Goal: Find specific page/section: Find specific page/section

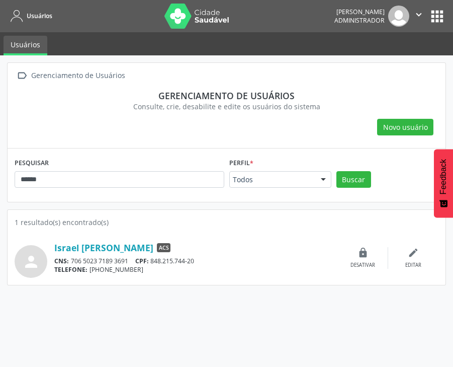
click at [441, 13] on button "apps" at bounding box center [438, 17] width 18 height 18
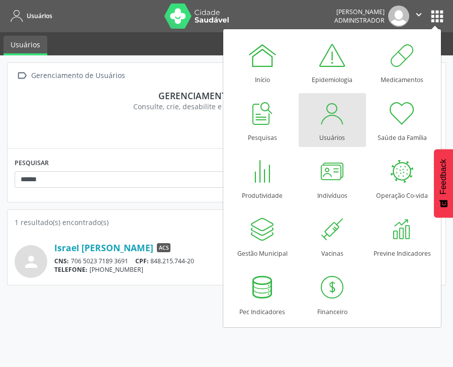
click at [337, 114] on div at bounding box center [333, 113] width 30 height 30
click at [325, 127] on div at bounding box center [333, 113] width 30 height 30
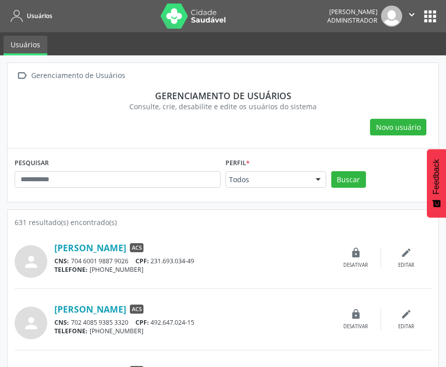
click at [165, 18] on img at bounding box center [193, 16] width 65 height 25
